Goal: Information Seeking & Learning: Learn about a topic

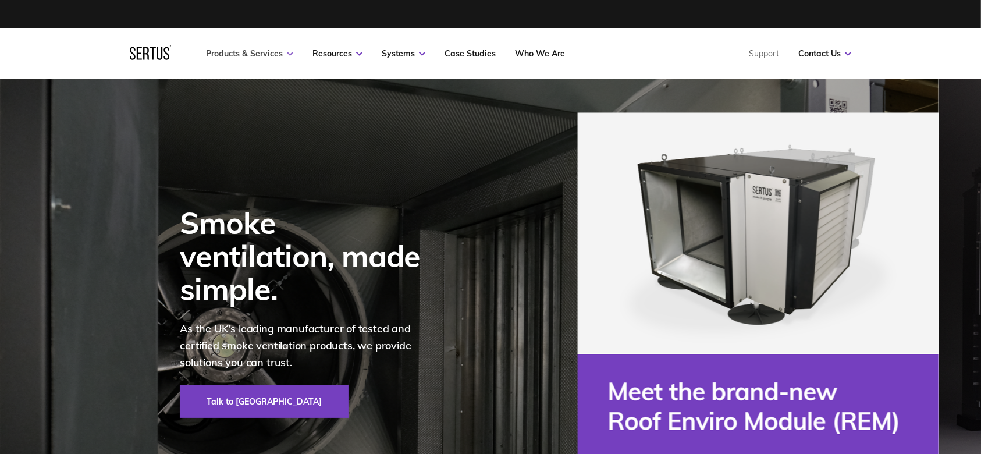
click at [259, 52] on link "Products & Services" at bounding box center [249, 53] width 87 height 10
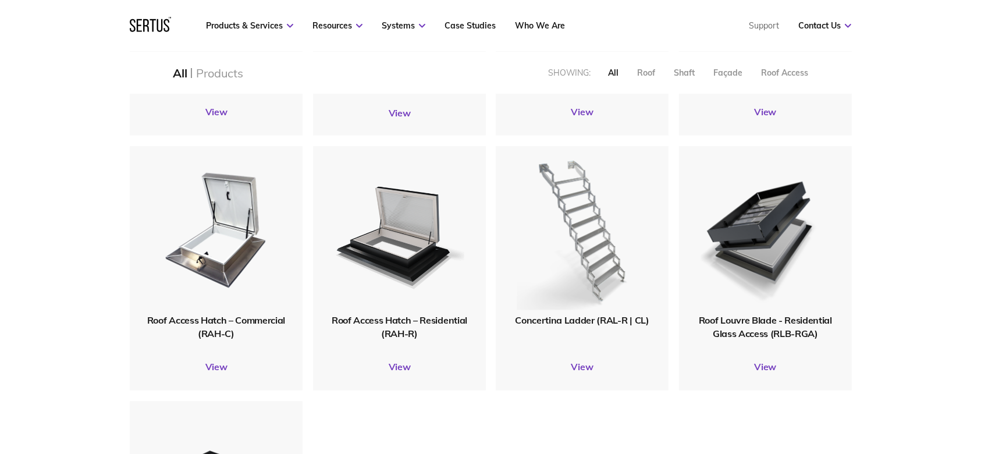
scroll to position [1241, 0]
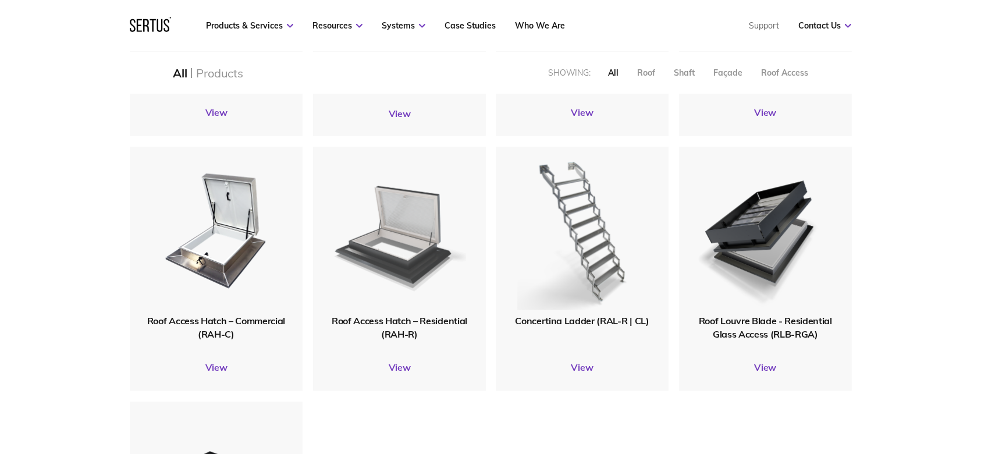
click at [423, 315] on div at bounding box center [399, 230] width 177 height 172
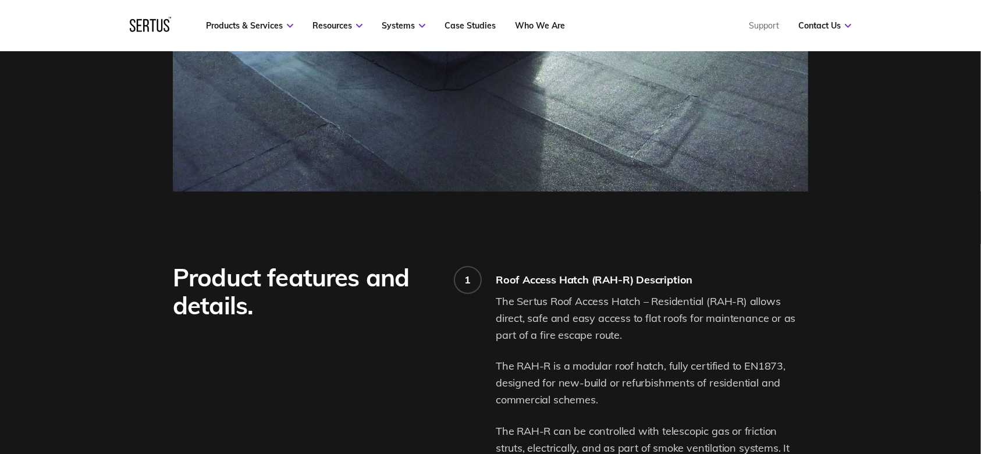
scroll to position [620, 0]
